Goal: Transaction & Acquisition: Purchase product/service

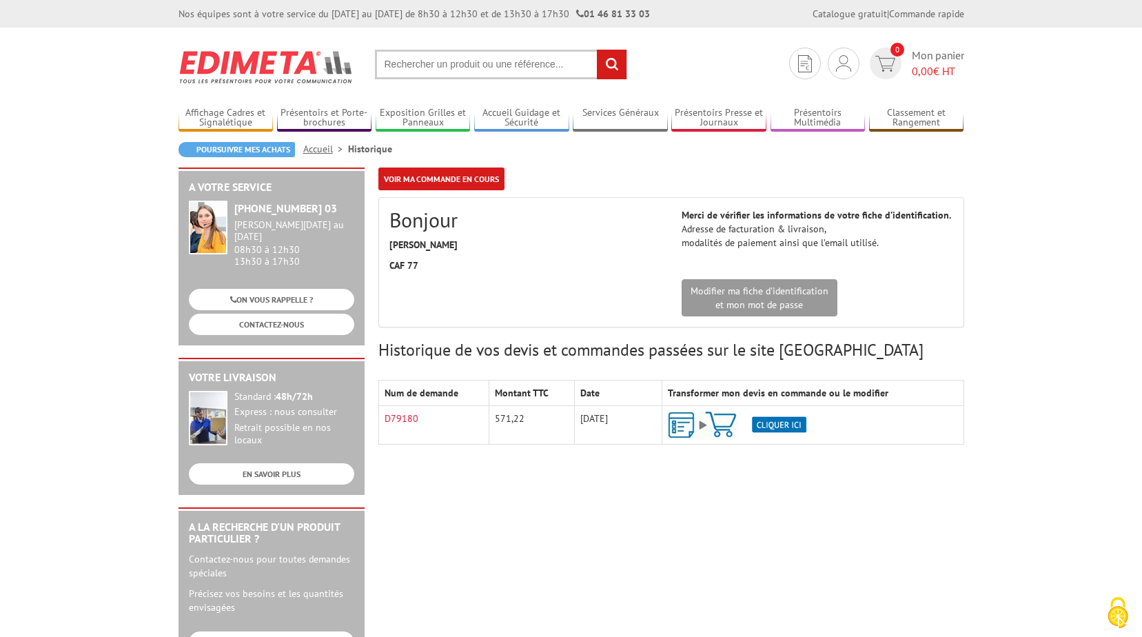
click at [724, 423] on img at bounding box center [737, 425] width 139 height 27
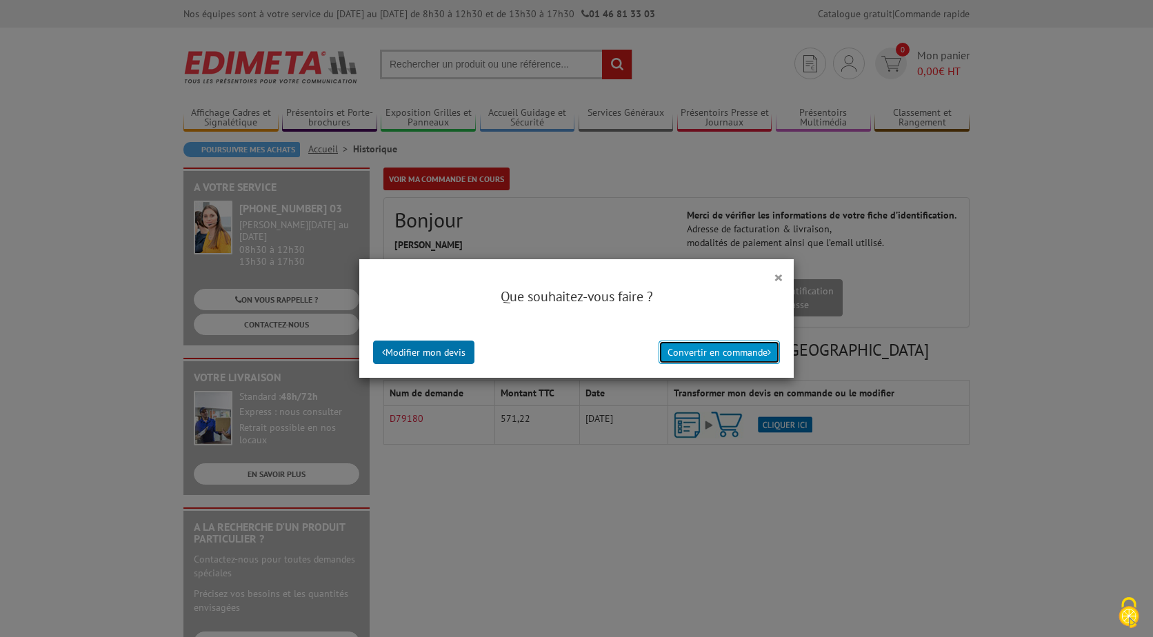
click at [720, 356] on button "Convertir en commande" at bounding box center [718, 352] width 121 height 23
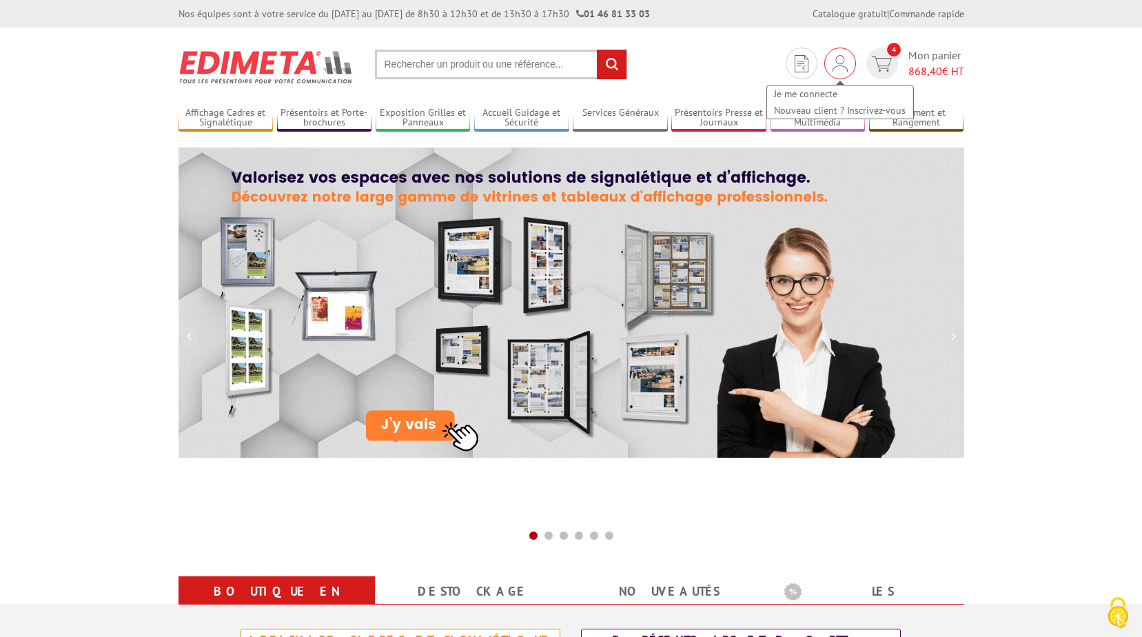
click at [838, 68] on img at bounding box center [840, 63] width 15 height 17
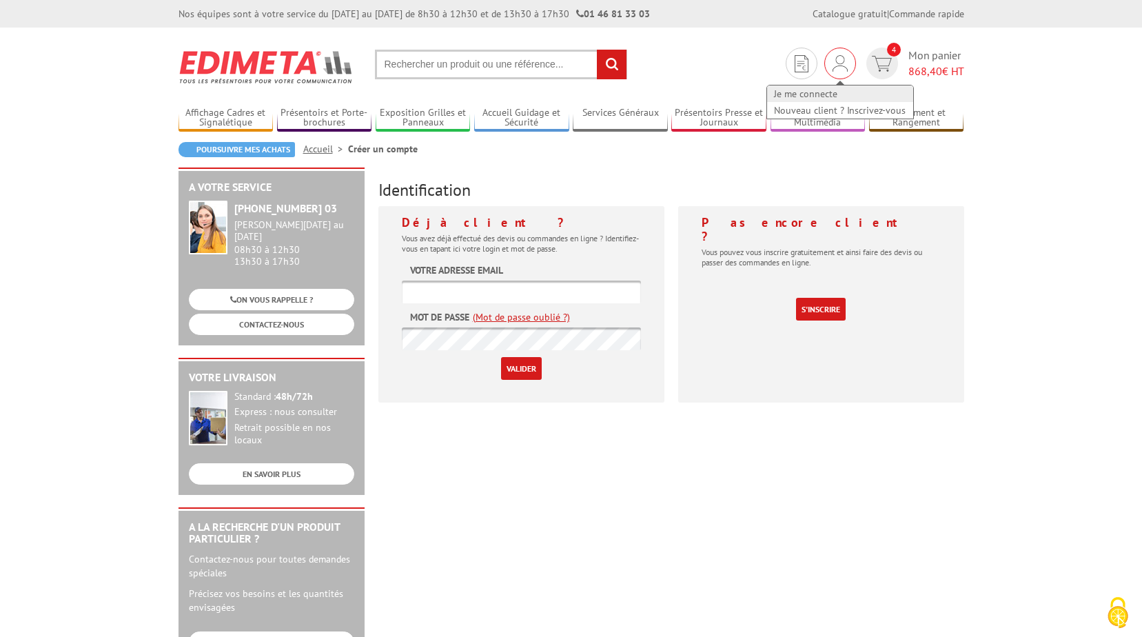
type input "sylvie.leeder@caf77.caf.fr"
click at [818, 99] on link "Je me connecte" at bounding box center [840, 93] width 146 height 17
type input "[EMAIL_ADDRESS][DOMAIN_NAME]"
click at [518, 372] on input "Valider" at bounding box center [521, 368] width 41 height 23
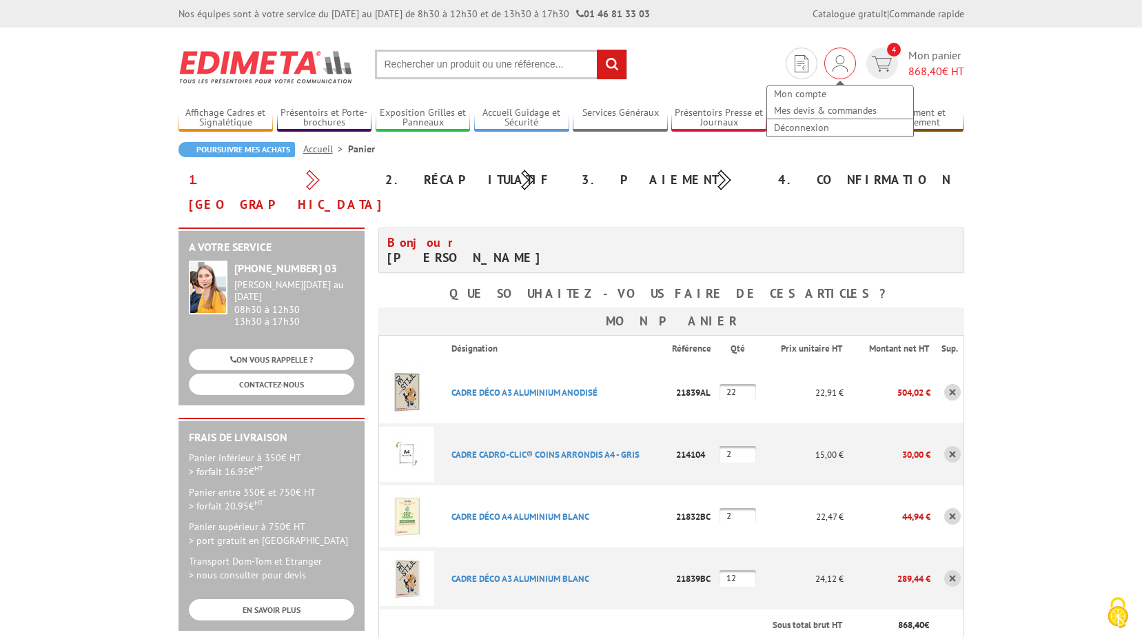
click at [833, 65] on img at bounding box center [840, 63] width 15 height 17
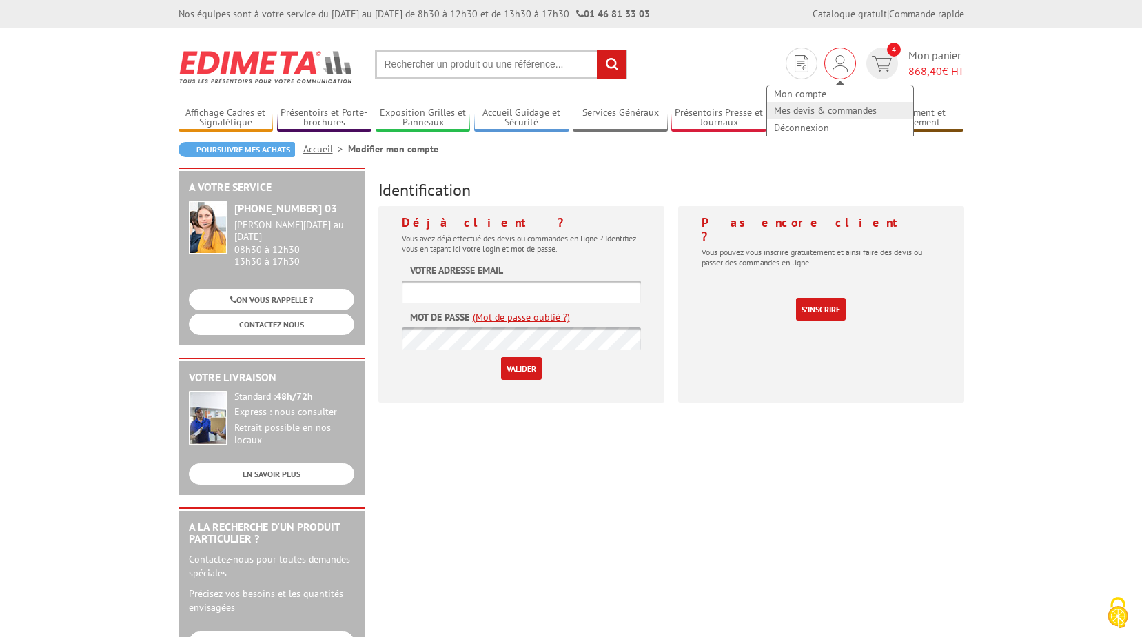
type input "[EMAIL_ADDRESS][DOMAIN_NAME]"
click at [799, 109] on link "Mes devis & commandes" at bounding box center [840, 110] width 146 height 17
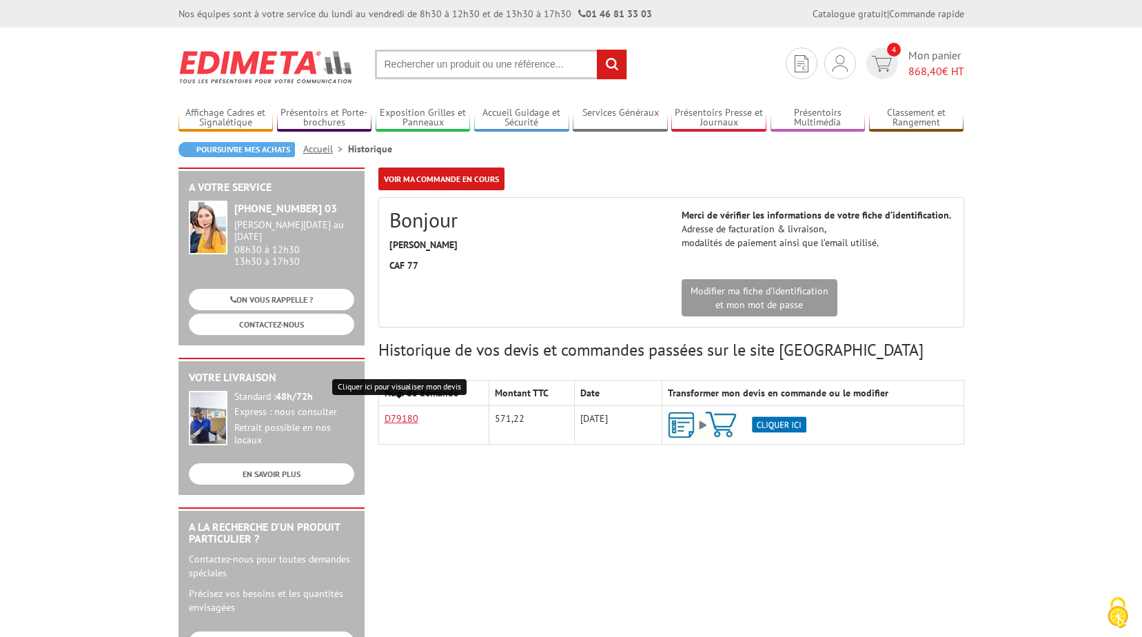
click at [403, 423] on link "D79180" at bounding box center [402, 418] width 34 height 12
click at [685, 428] on img at bounding box center [737, 425] width 139 height 27
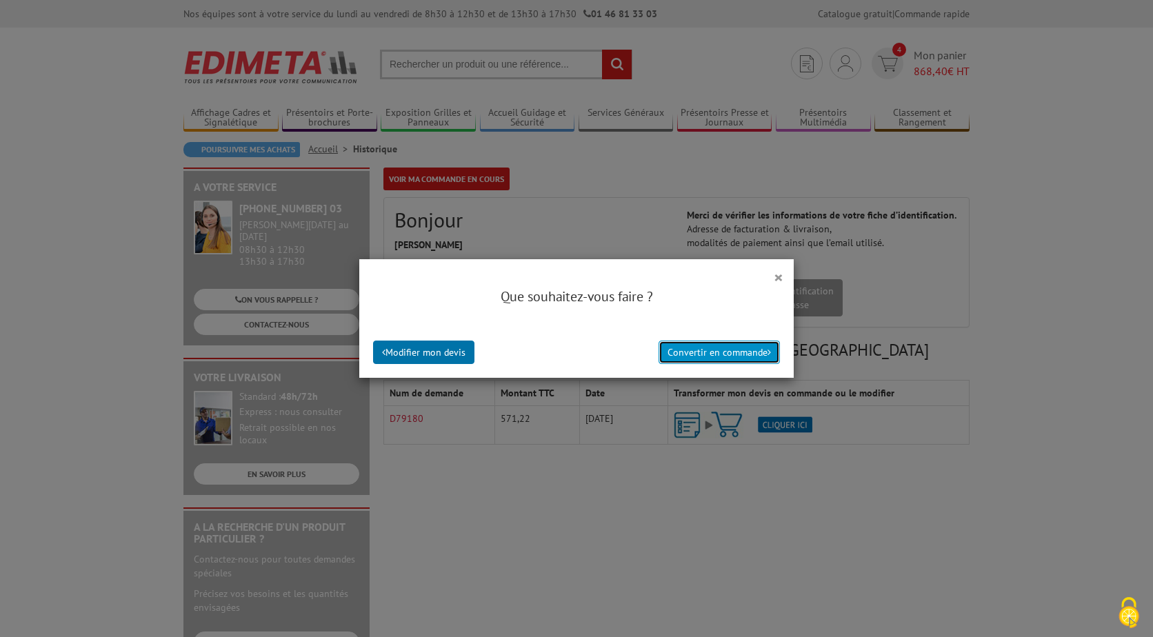
click at [676, 355] on button "Convertir en commande" at bounding box center [718, 352] width 121 height 23
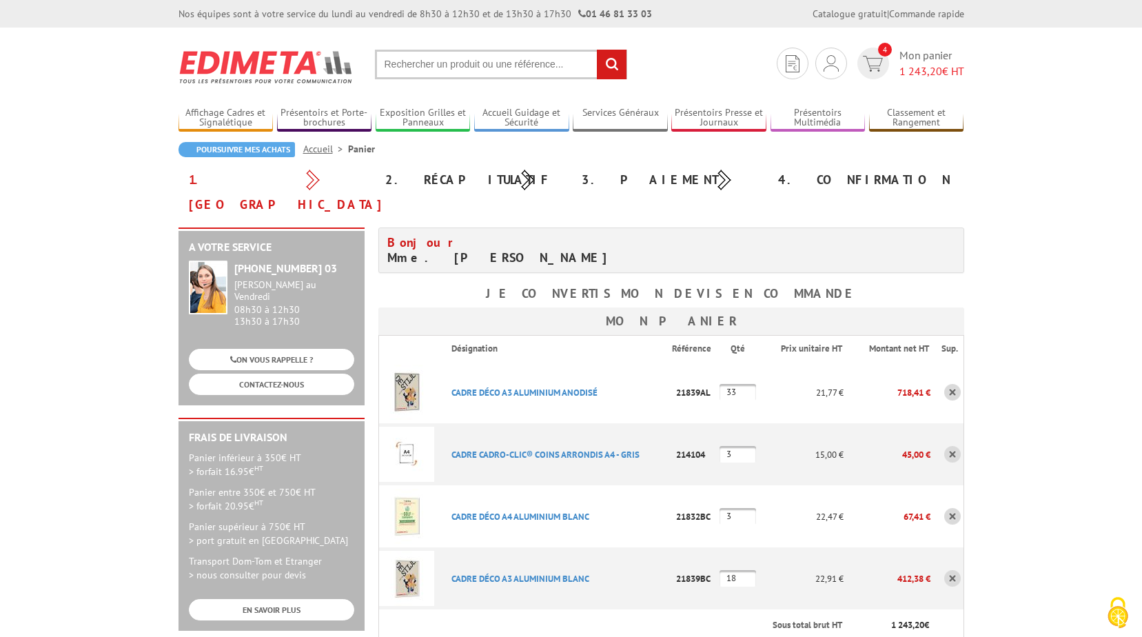
click at [740, 508] on input "3" at bounding box center [738, 516] width 37 height 17
type input "1"
click at [622, 485] on td "CADRE DéCO A4 ALUMINIUM BLANC Code promo non activable pour cet article" at bounding box center [556, 516] width 231 height 62
click at [740, 570] on input "18" at bounding box center [738, 578] width 37 height 17
type input "1"
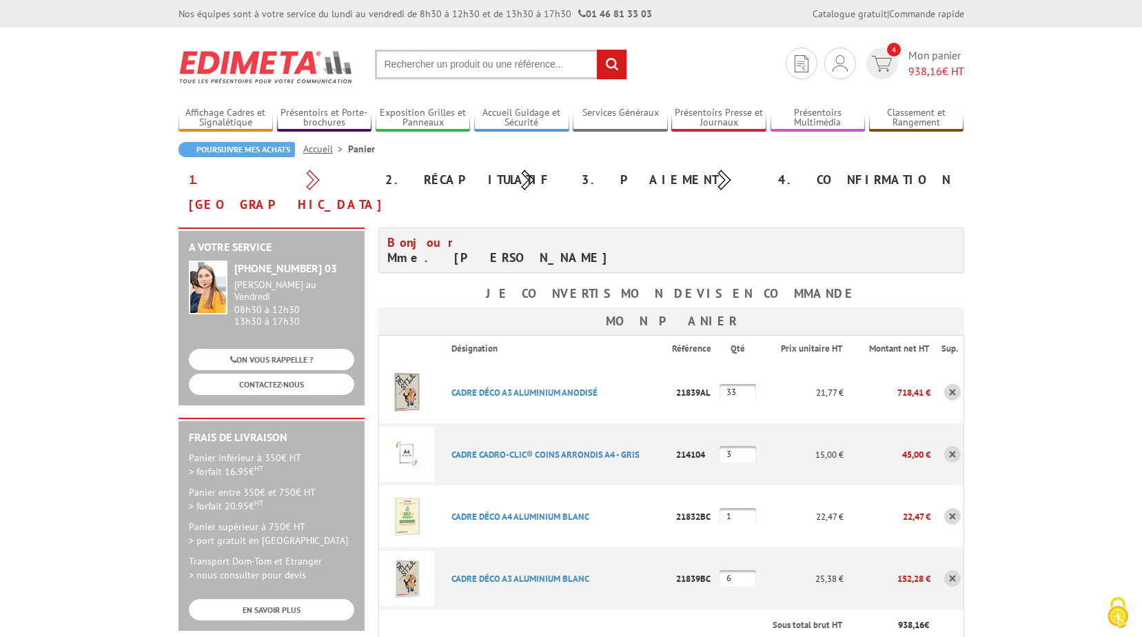
type input "6"
click at [642, 485] on td "CADRE DéCO A4 ALUMINIUM BLANC Code promo non activable pour cet article" at bounding box center [556, 516] width 231 height 62
click at [743, 384] on input "33" at bounding box center [738, 392] width 37 height 17
type input "3"
type input "11"
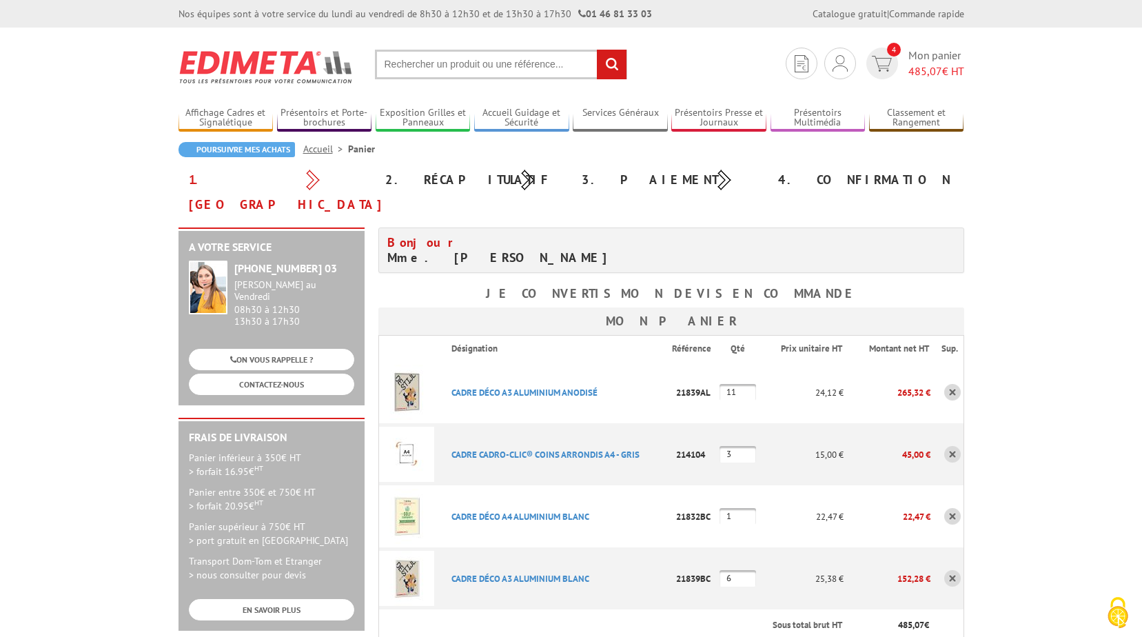
click at [741, 446] on input "3" at bounding box center [738, 454] width 37 height 17
type input "1"
click at [784, 505] on p "22,47 €" at bounding box center [802, 517] width 83 height 24
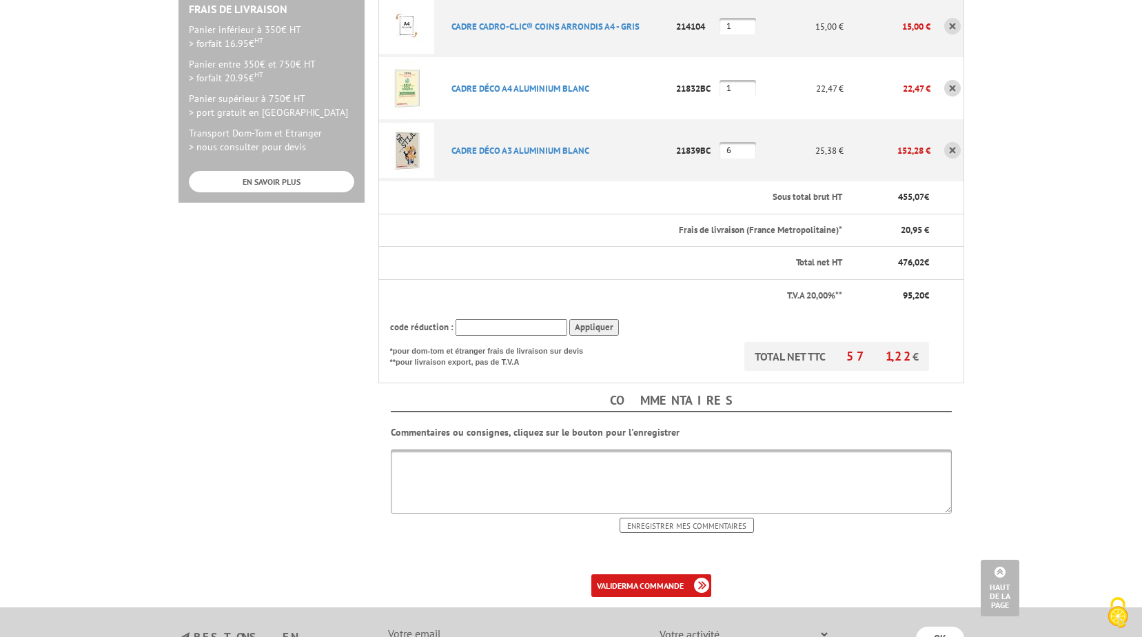
scroll to position [552, 0]
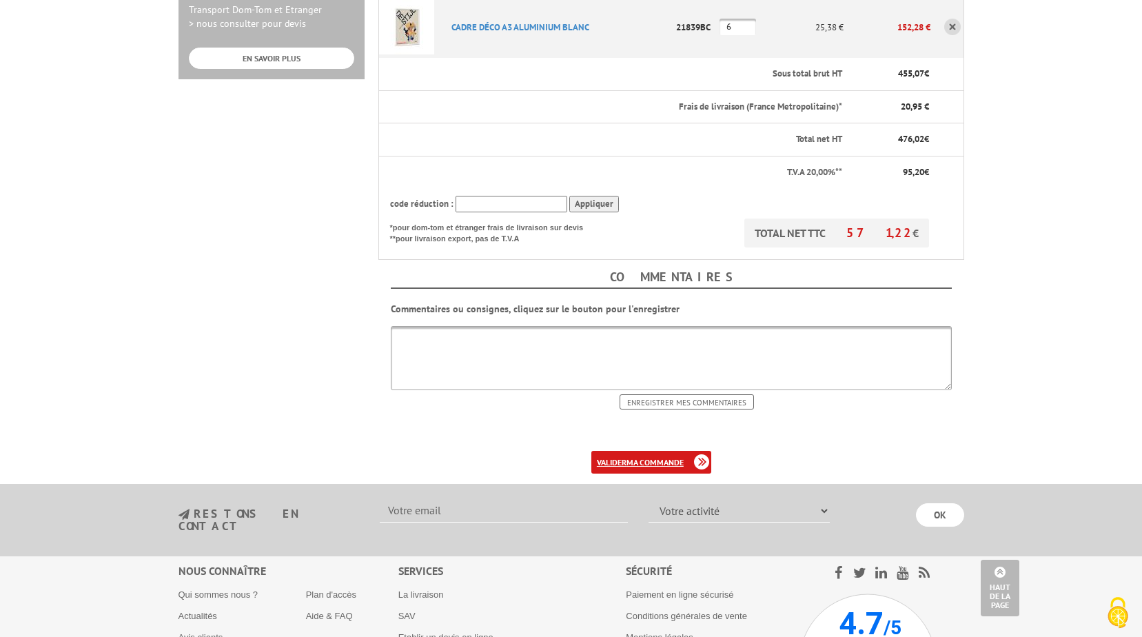
click at [655, 457] on b "ma commande" at bounding box center [655, 462] width 57 height 10
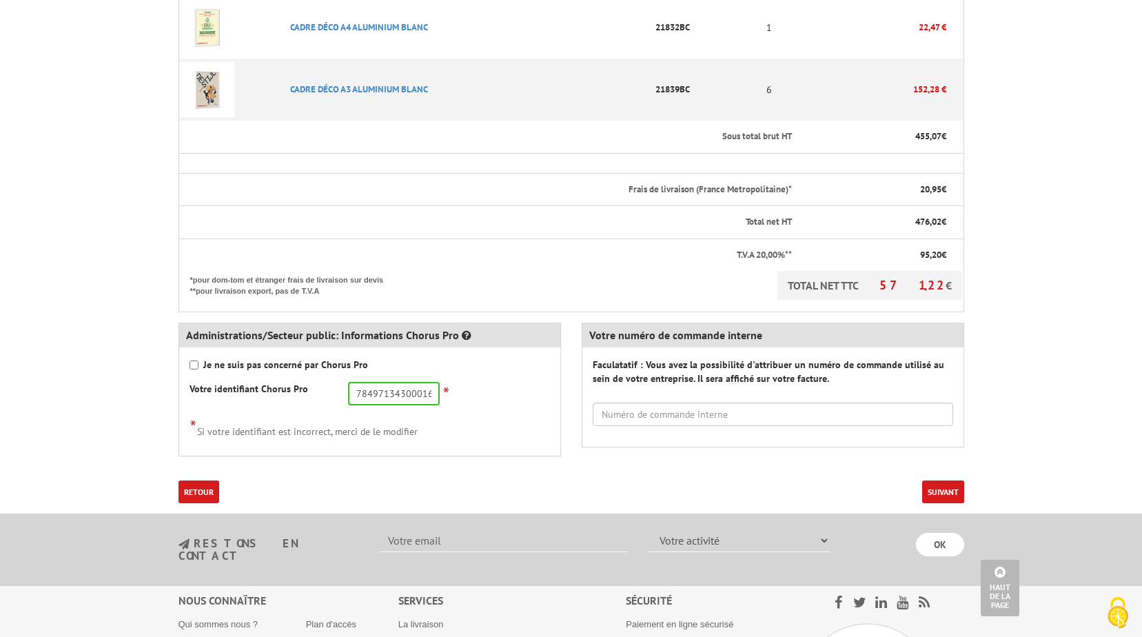
scroll to position [621, 0]
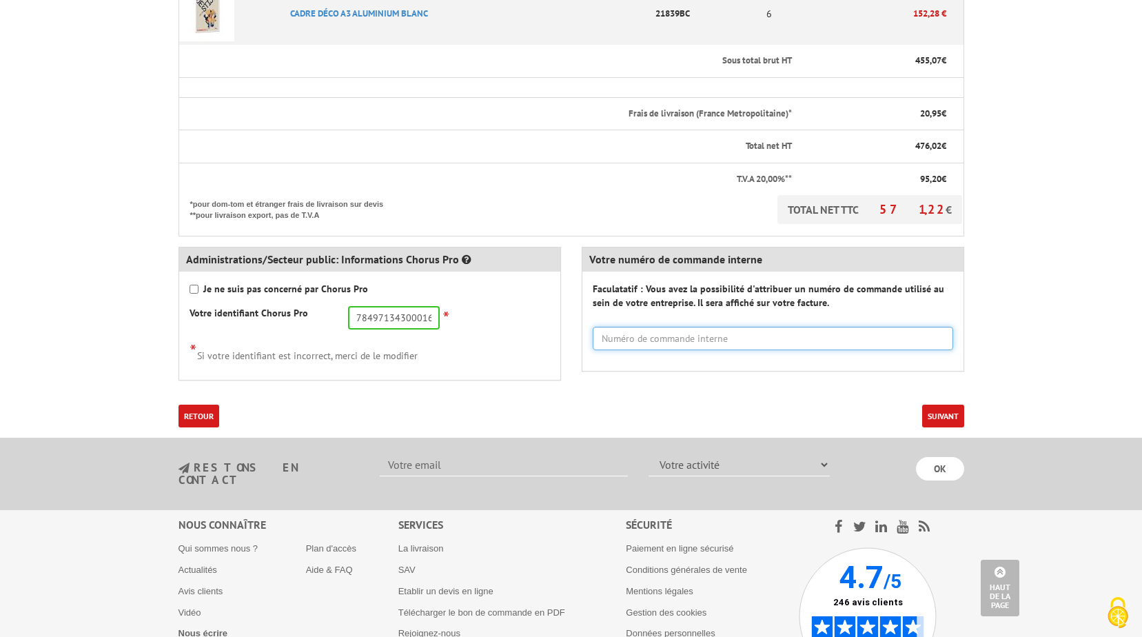
click at [676, 327] on input "text" at bounding box center [773, 338] width 361 height 23
type input "DA 99/25"
click at [941, 405] on button "Suivant" at bounding box center [944, 416] width 42 height 23
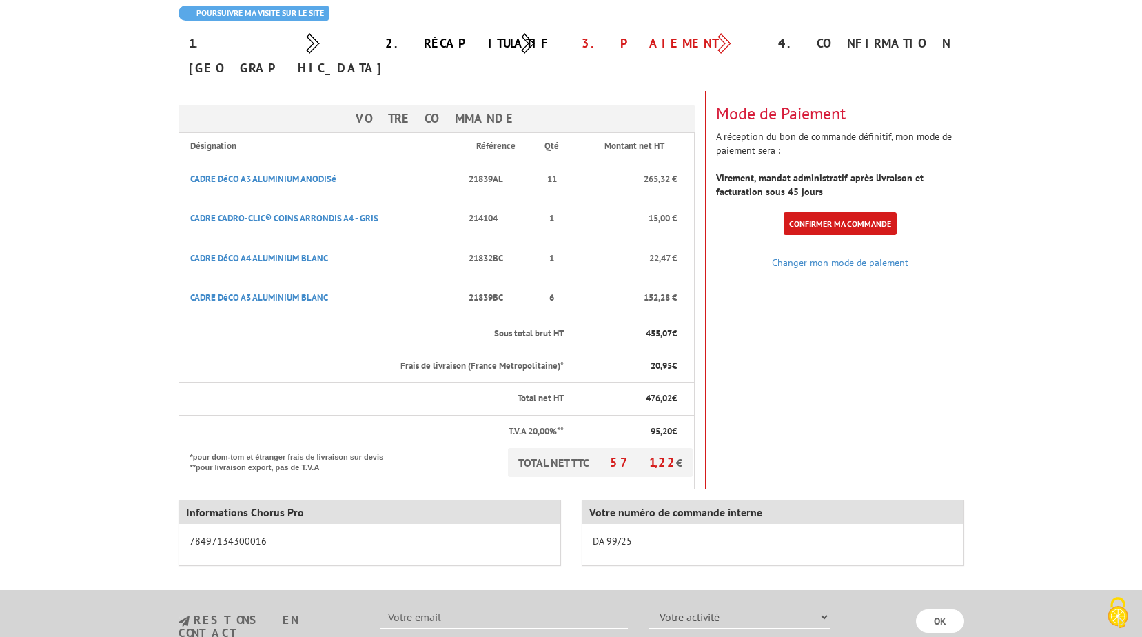
scroll to position [138, 0]
click at [854, 211] on link "Confirmer ma commande" at bounding box center [840, 222] width 113 height 23
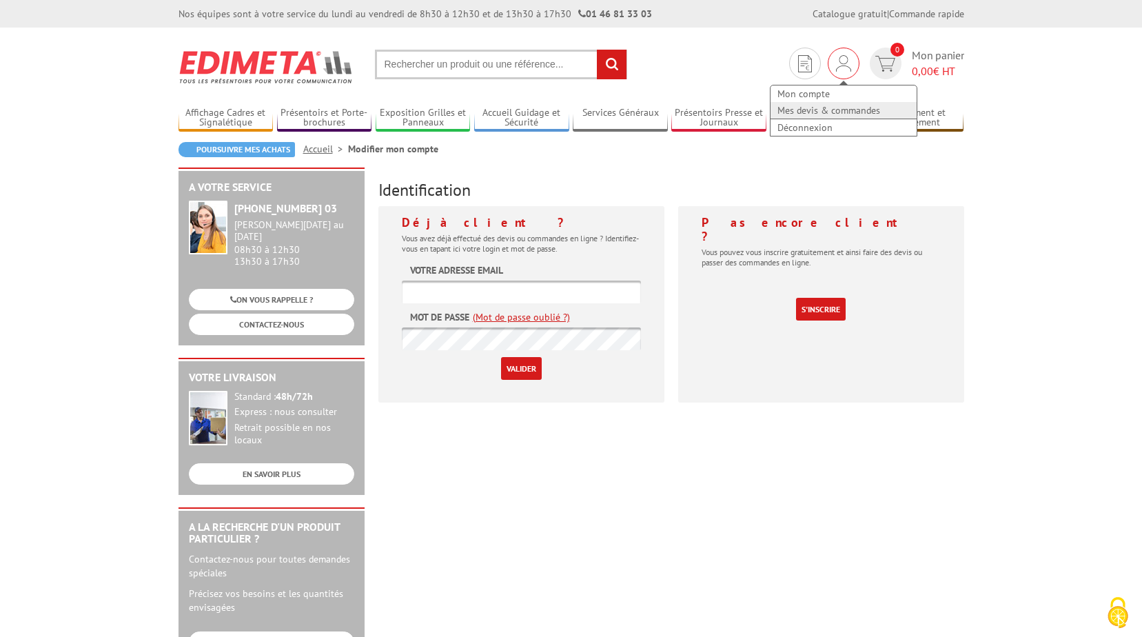
type input "sylvie.leeder@caf77.caf.fr"
click at [816, 110] on link "Mes devis & commandes" at bounding box center [844, 110] width 146 height 17
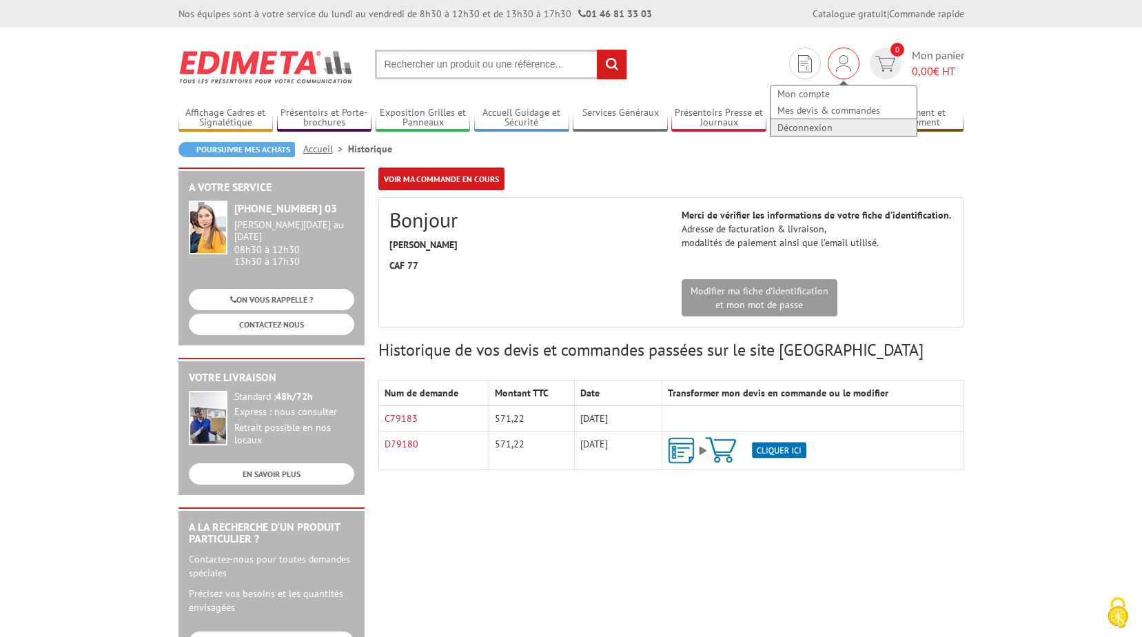
click at [810, 129] on link "Déconnexion" at bounding box center [844, 127] width 146 height 17
